Goal: Information Seeking & Learning: Learn about a topic

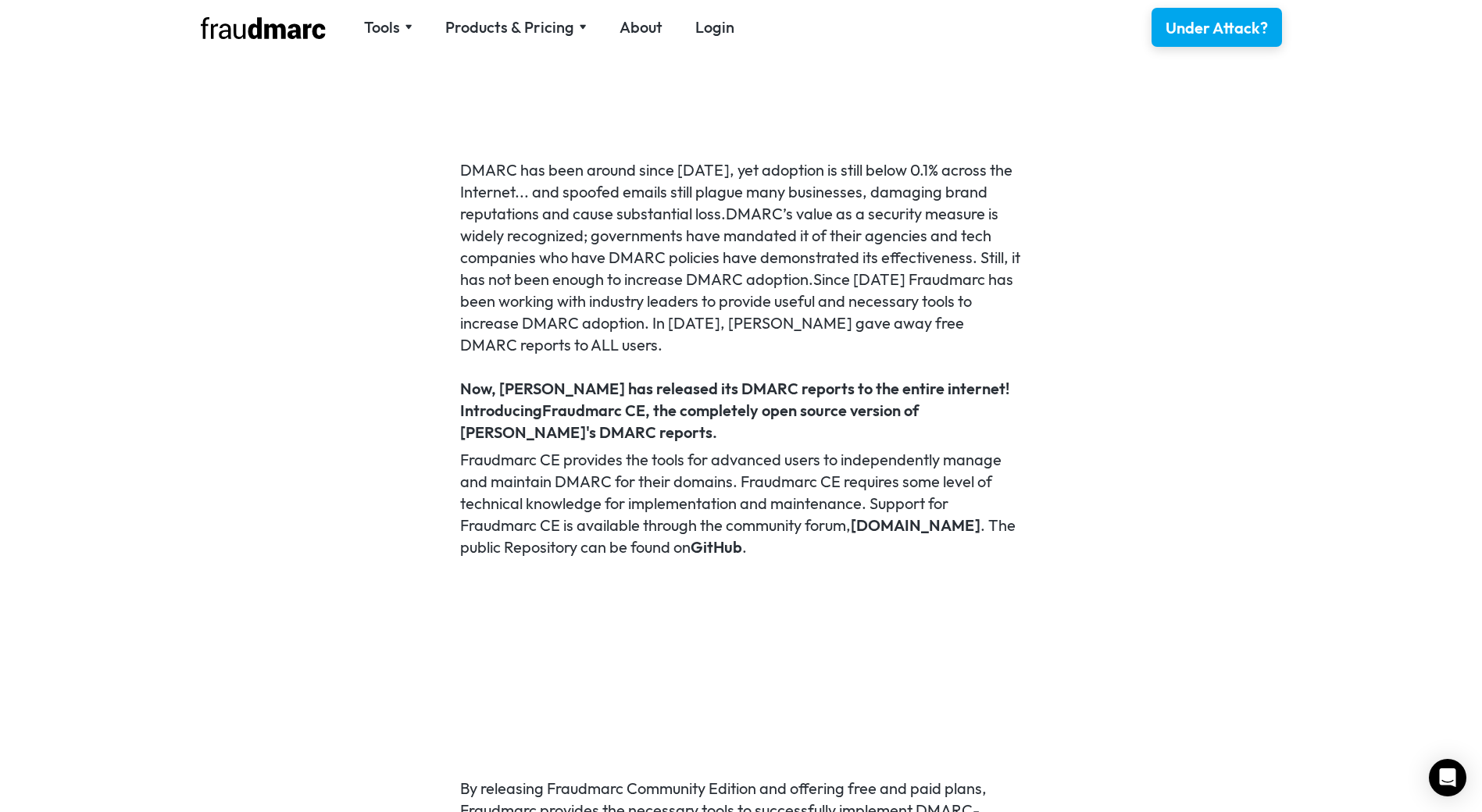
scroll to position [985, 0]
drag, startPoint x: 958, startPoint y: 548, endPoint x: 1052, endPoint y: 275, distance: 288.7
click at [1052, 275] on div "DMARC has been around since 2012, yet adoption is still below 0.1% across the I…" at bounding box center [741, 757] width 1482 height 1411
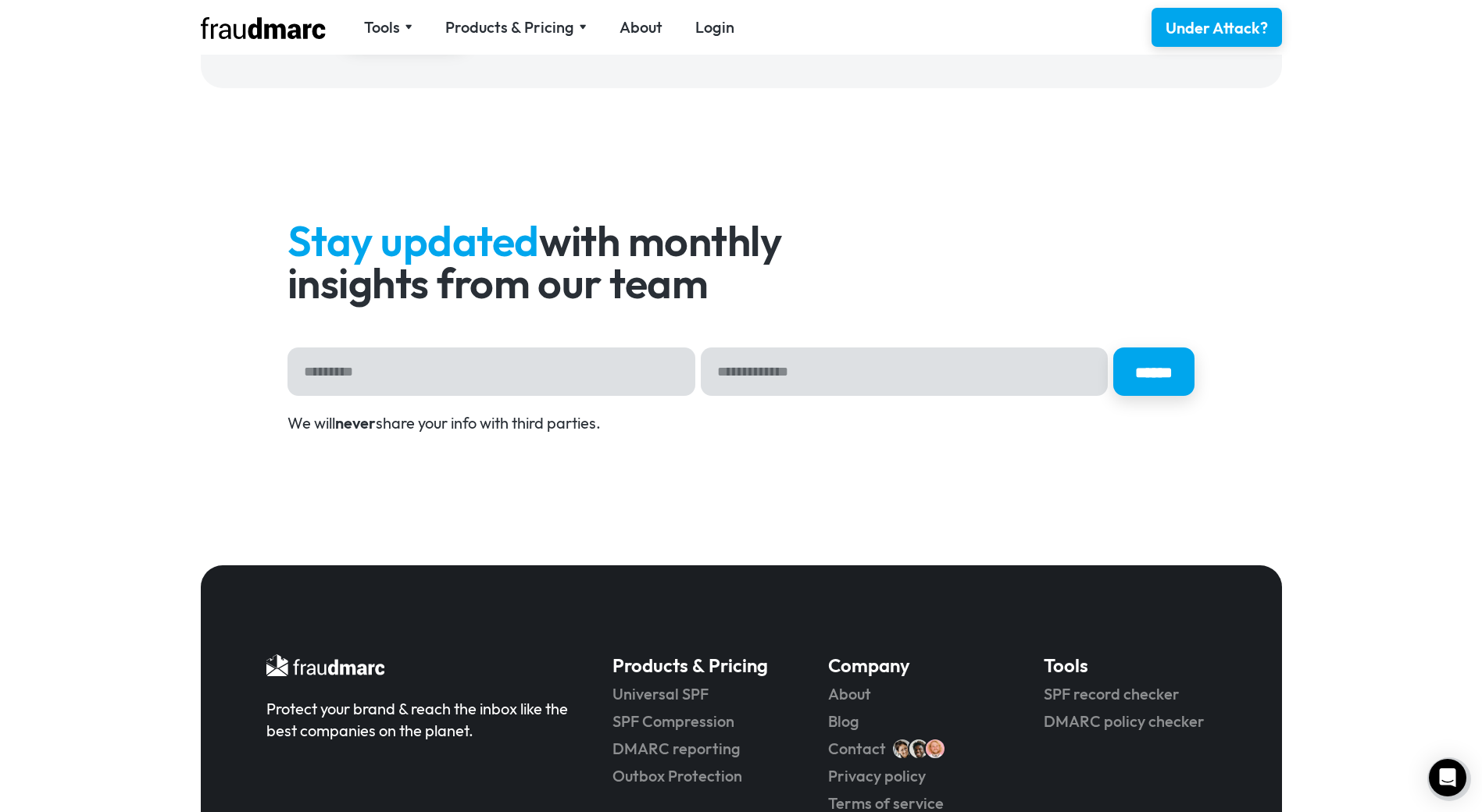
scroll to position [2642, 0]
click at [522, 14] on div "Tools SPF Record Check Inspect any domain's SPF record and learn how to fix it …" at bounding box center [741, 27] width 1125 height 54
click at [522, 18] on div "Products & Pricing" at bounding box center [510, 28] width 129 height 22
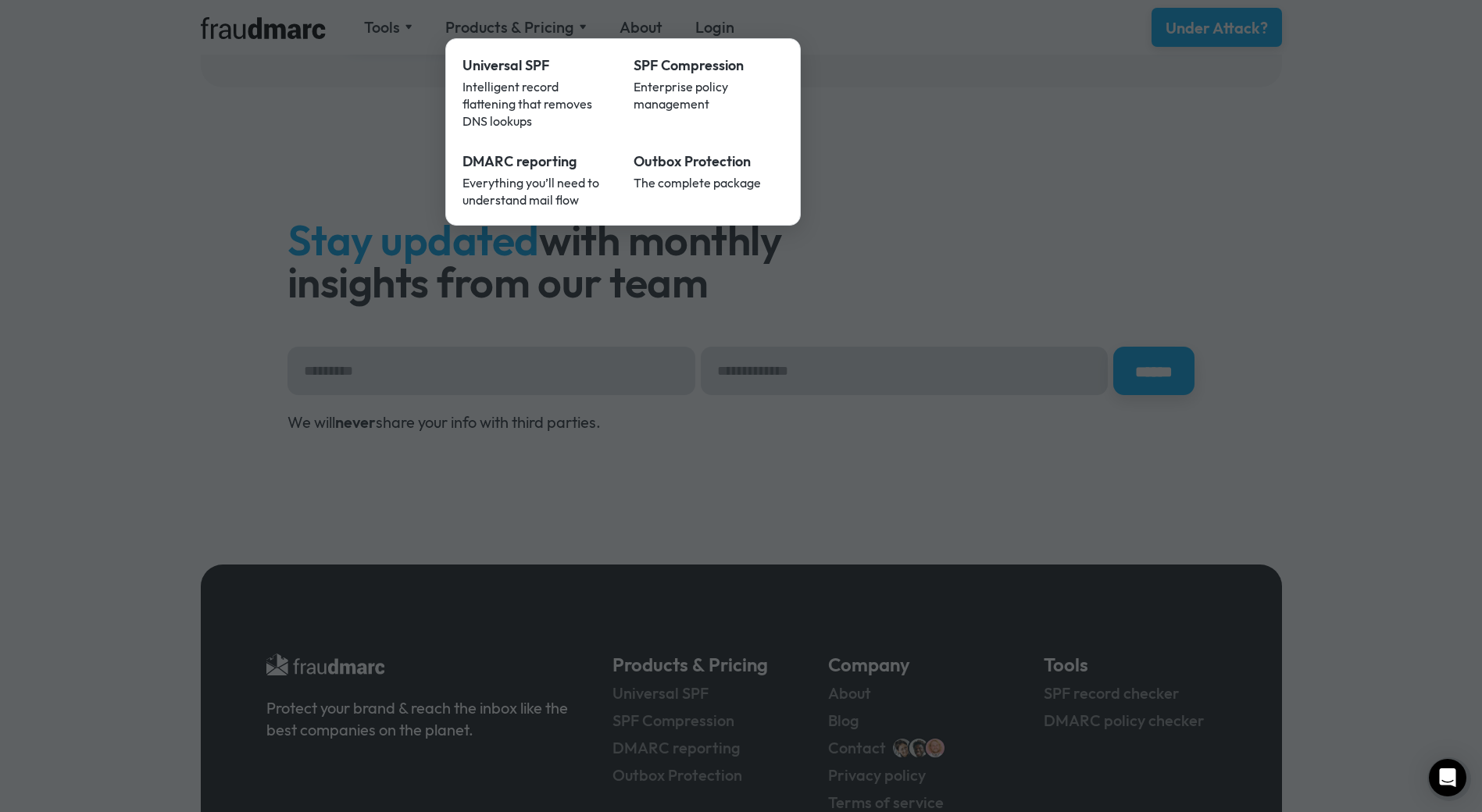
click at [518, 152] on div "DMARC reporting" at bounding box center [538, 162] width 150 height 20
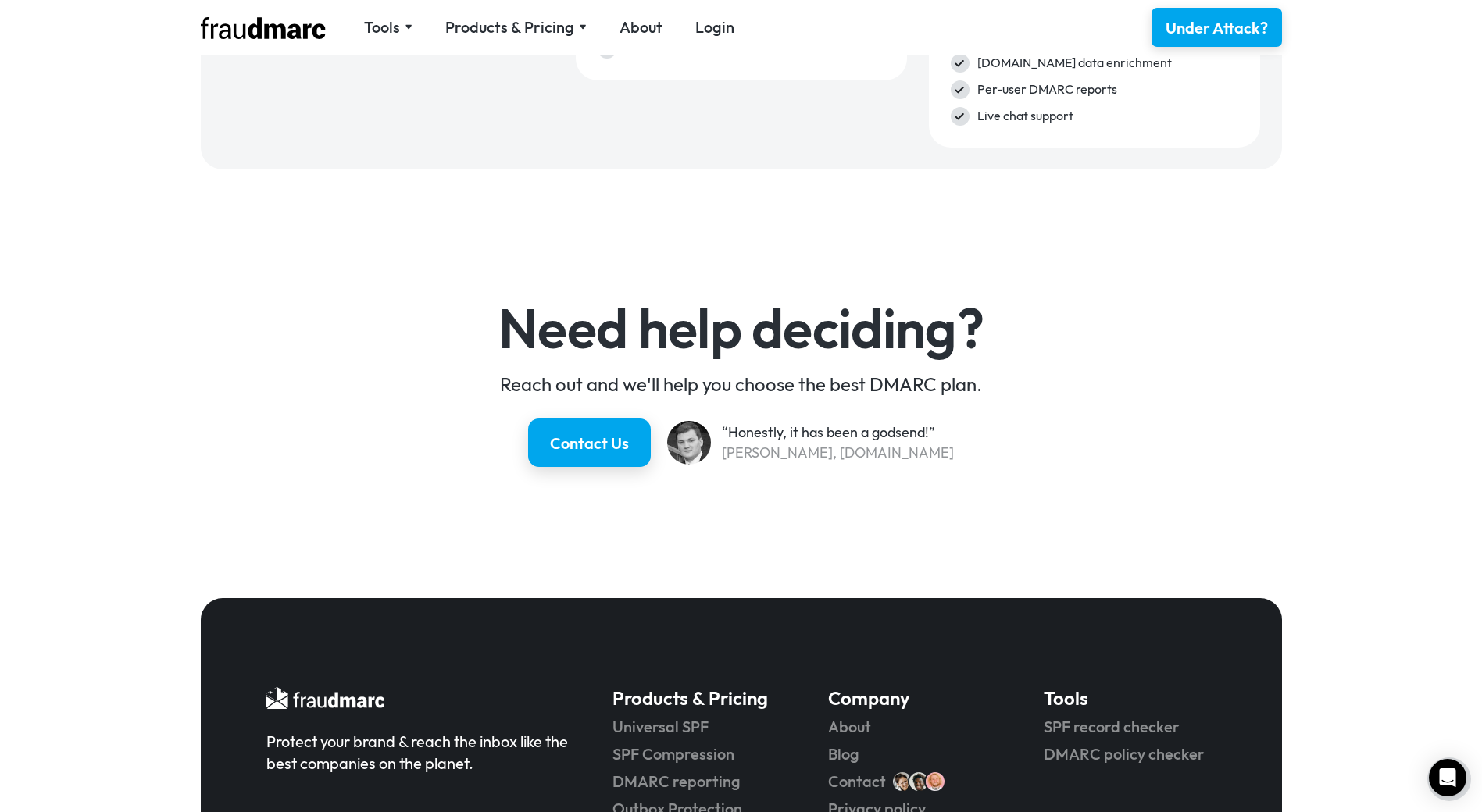
scroll to position [2630, 0]
